Goal: Task Accomplishment & Management: Manage account settings

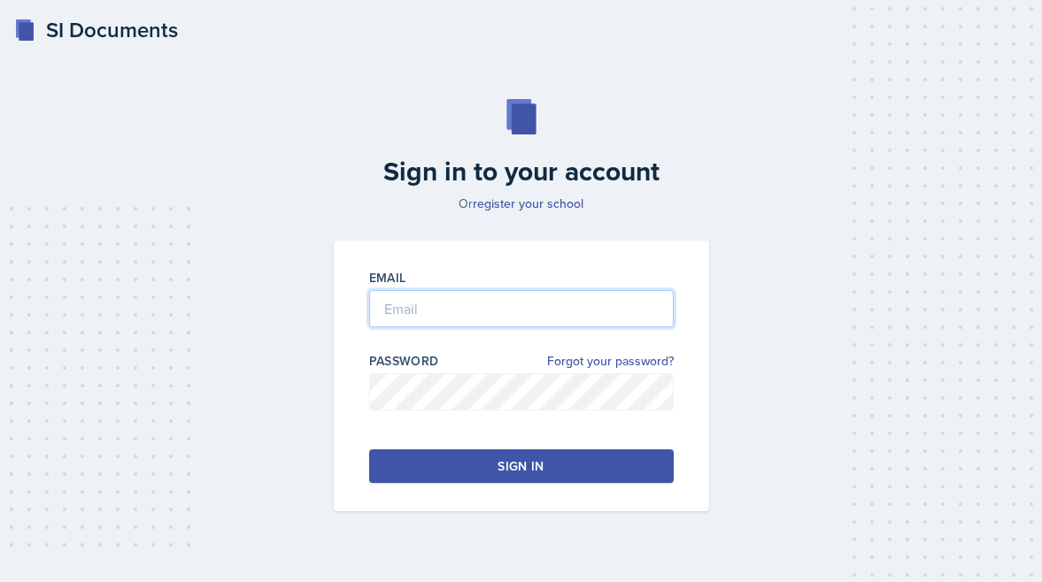
click at [508, 303] on input "email" at bounding box center [521, 308] width 305 height 37
type input "[PERSON_NAME][EMAIL_ADDRESS][PERSON_NAME][DOMAIN_NAME]"
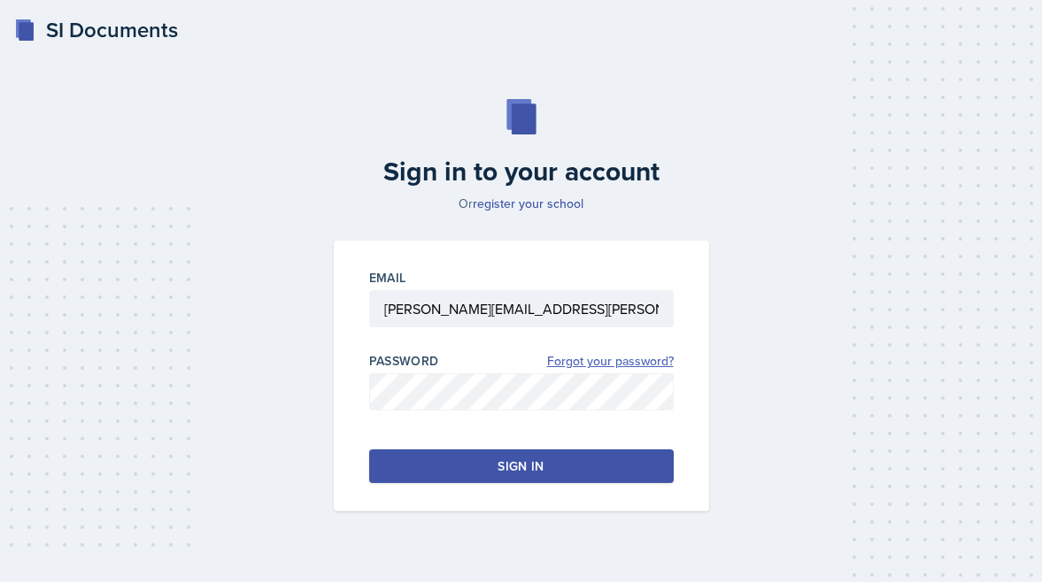
click at [578, 365] on link "Forgot your password?" at bounding box center [610, 361] width 127 height 19
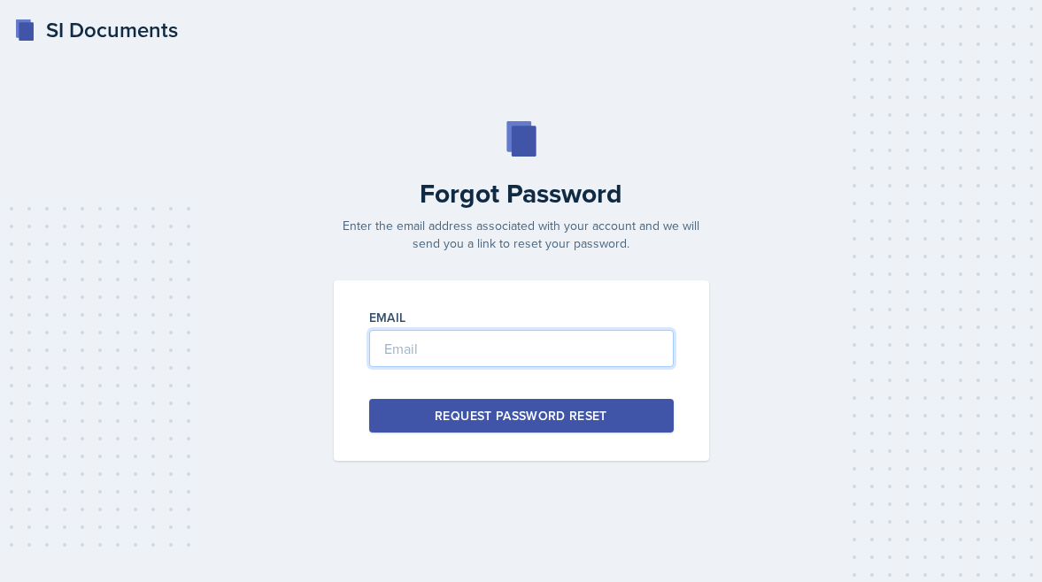
type input "[PERSON_NAME][EMAIL_ADDRESS][PERSON_NAME][DOMAIN_NAME]"
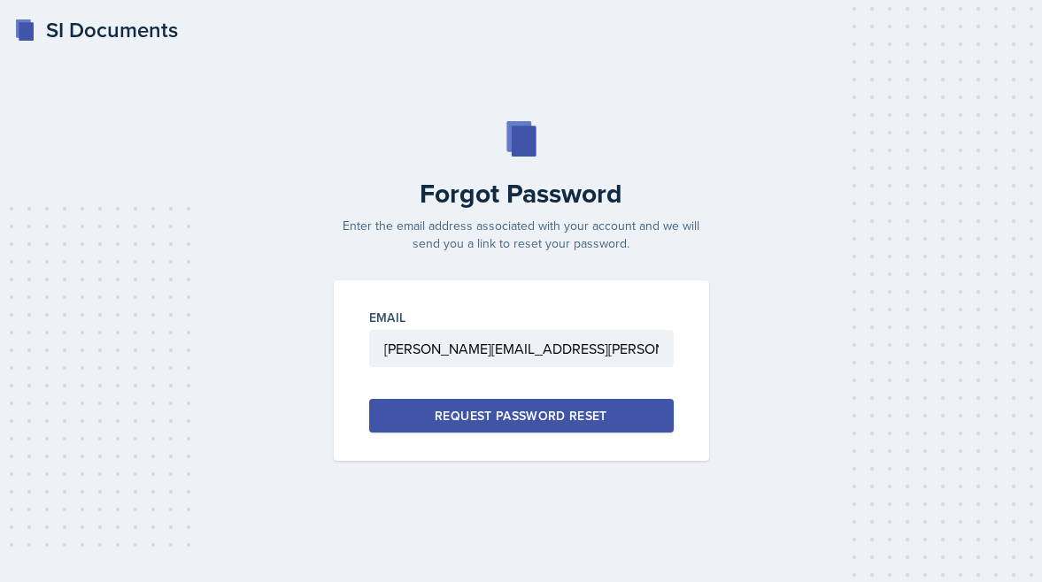
click at [556, 426] on button "Request Password Reset" at bounding box center [521, 416] width 305 height 34
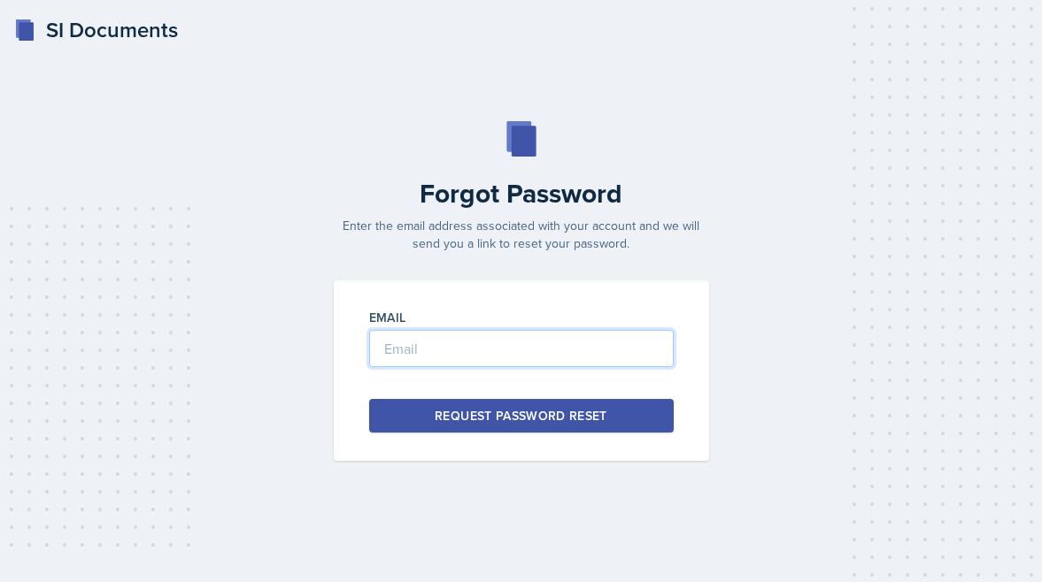
click at [486, 334] on input "email" at bounding box center [521, 348] width 305 height 37
